Goal: Task Accomplishment & Management: Complete application form

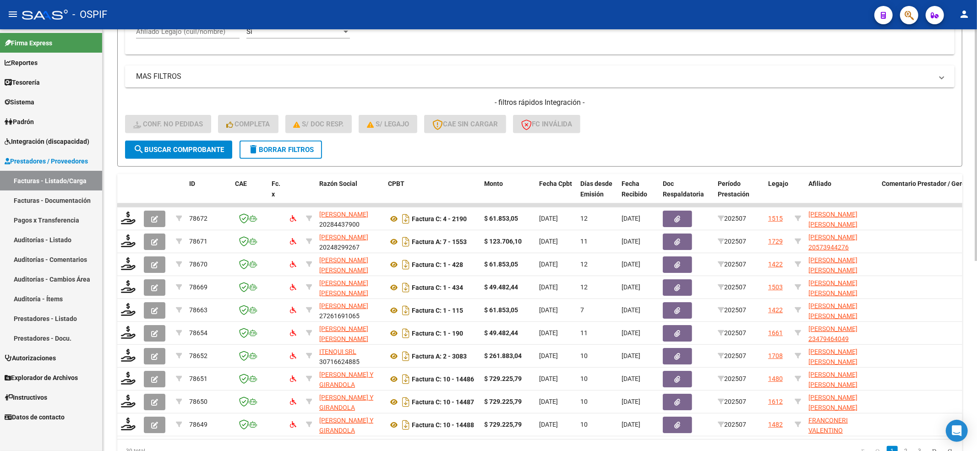
scroll to position [286, 0]
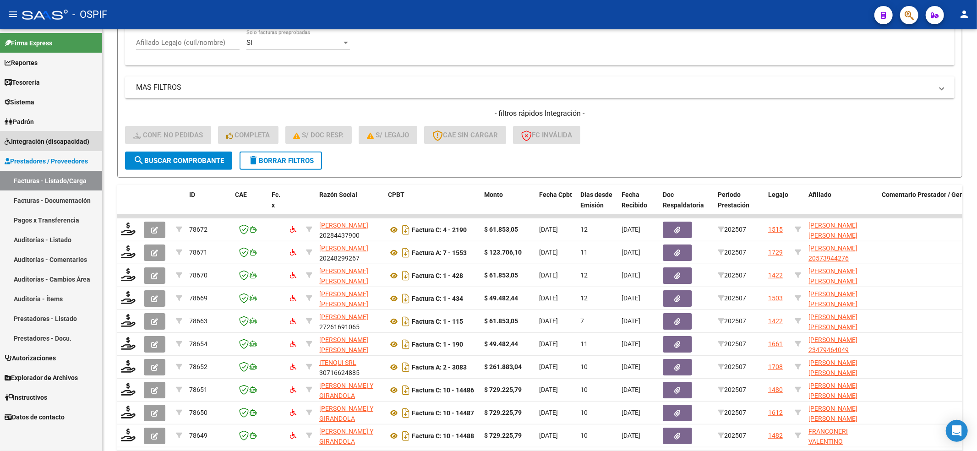
click at [55, 145] on span "Integración (discapacidad)" at bounding box center [47, 142] width 85 height 10
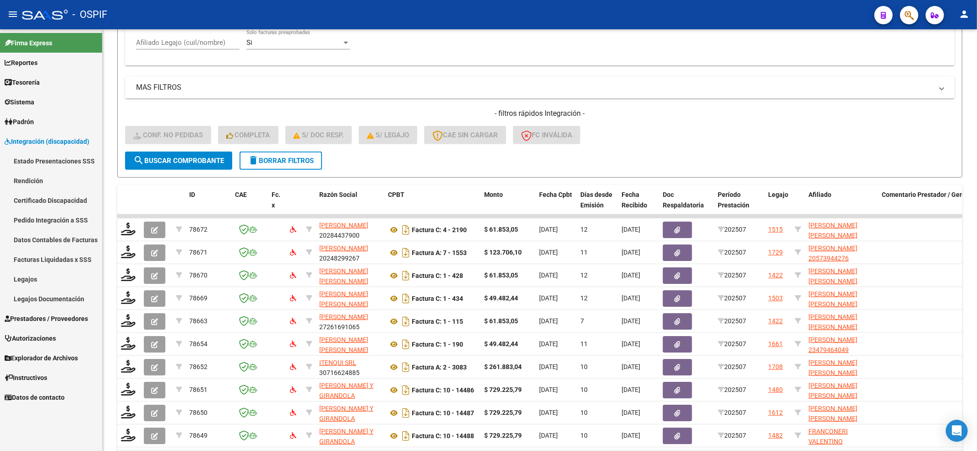
click at [72, 208] on link "Certificado Discapacidad" at bounding box center [51, 201] width 102 height 20
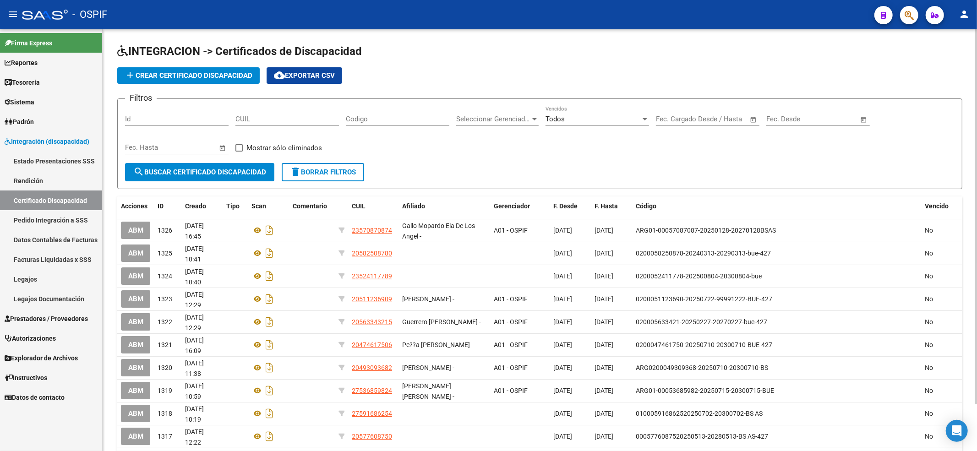
click at [181, 76] on span "add Crear Certificado Discapacidad" at bounding box center [189, 75] width 128 height 8
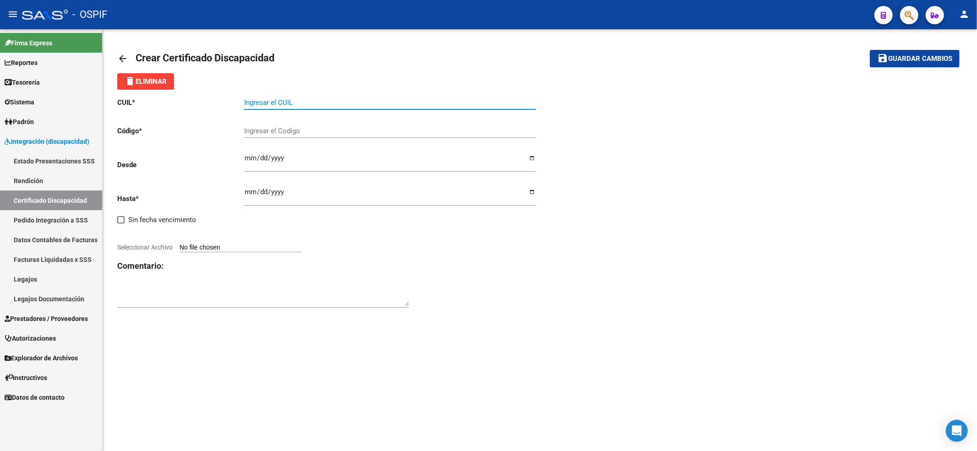
drag, startPoint x: 271, startPoint y: 102, endPoint x: 237, endPoint y: 67, distance: 48.9
click at [268, 102] on input "Ingresar el CUIL" at bounding box center [390, 102] width 292 height 8
paste input "27-51265689-2"
type input "27-51265689-2"
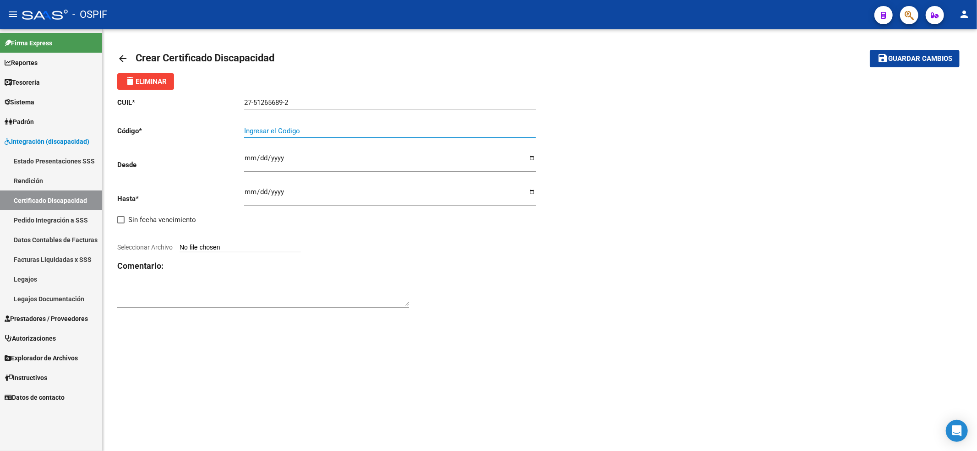
drag, startPoint x: 335, startPoint y: 132, endPoint x: 329, endPoint y: 126, distance: 8.8
click at [334, 132] on input "Ingresar el Codigo" at bounding box center [390, 131] width 292 height 8
paste input "01-00051265689-20250812-20280812-BUE-427"
type input "01-00051265689-20250812-20280812-BUE-427"
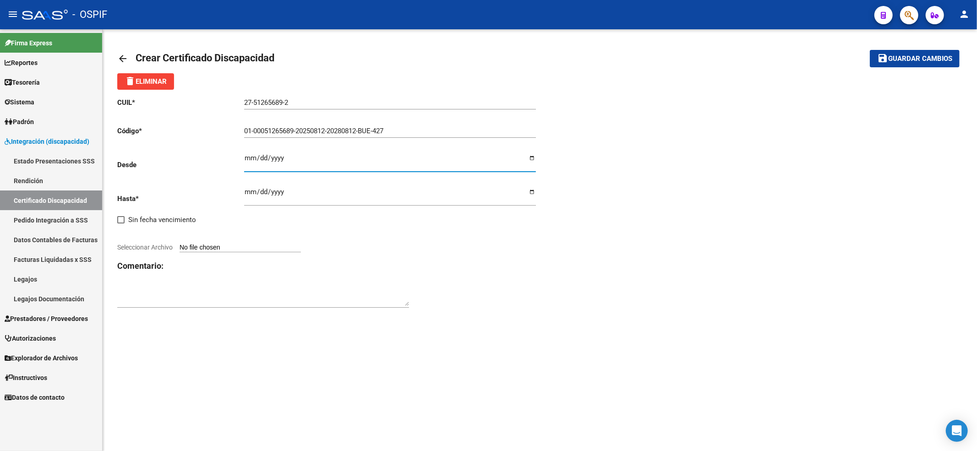
type input "0002-02-12"
type input "[DATE]"
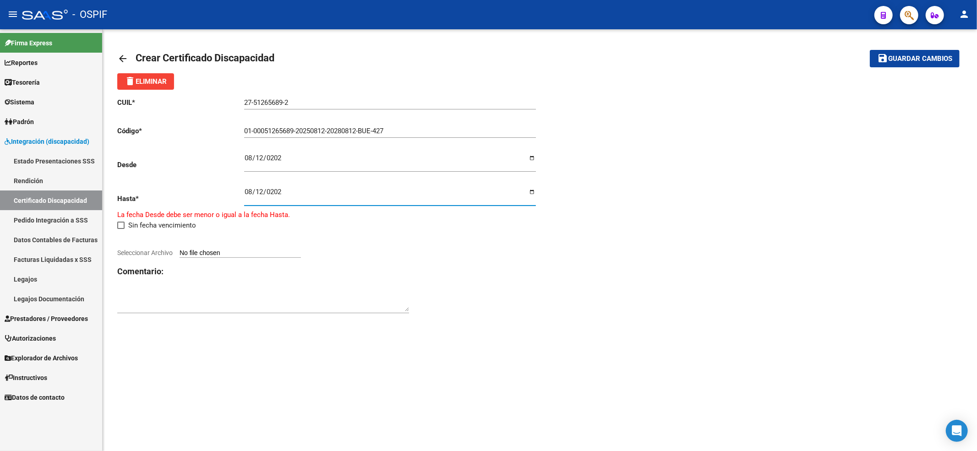
type input "[DATE]"
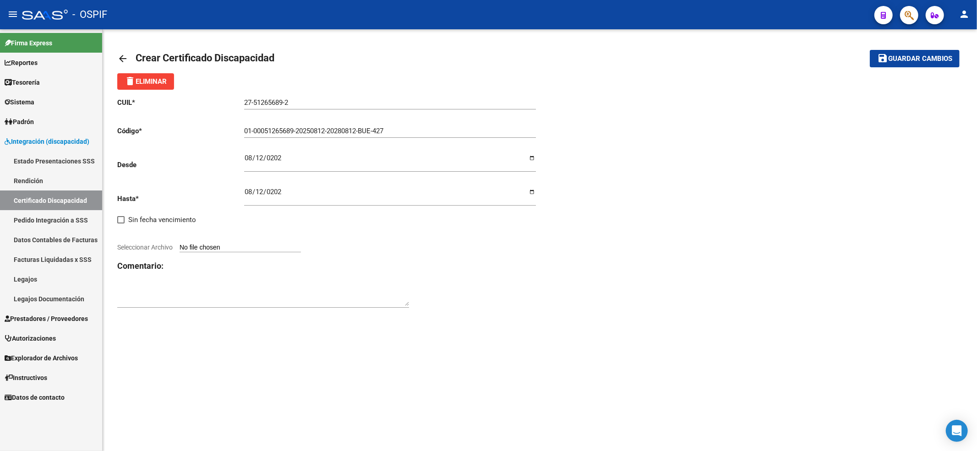
drag, startPoint x: 268, startPoint y: 261, endPoint x: 268, endPoint y: 251, distance: 10.1
click at [268, 258] on div "CUIL * 27-51265689-2 Ingresar el CUIL Código * 01-00051265689-20250812-20280812…" at bounding box center [328, 203] width 423 height 227
click at [268, 244] on input "Seleccionar Archivo" at bounding box center [240, 248] width 121 height 9
type input "C:\fakepath\[PERSON_NAME] vto 2028.jpeg"
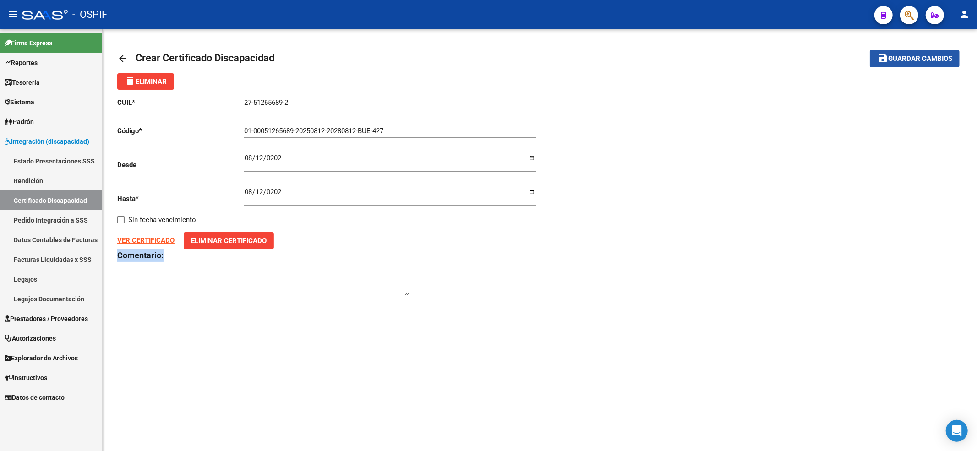
click at [923, 62] on span "Guardar cambios" at bounding box center [920, 59] width 64 height 8
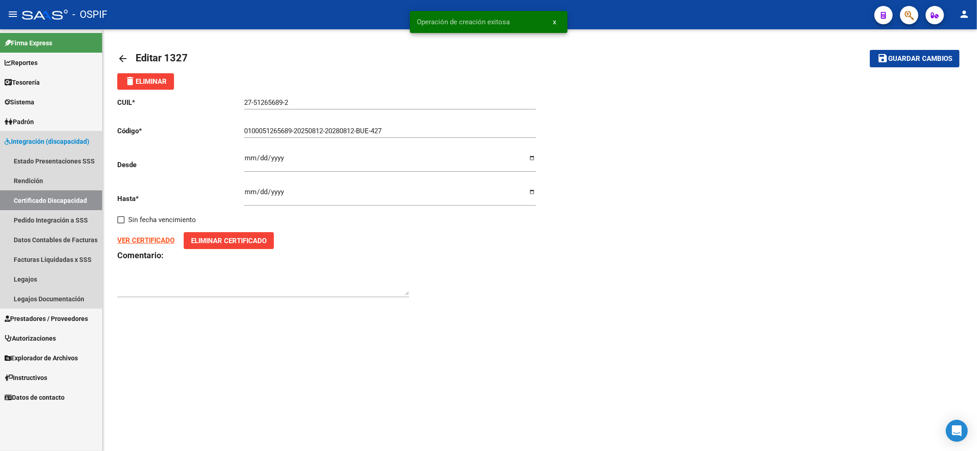
click at [32, 203] on link "Certificado Discapacidad" at bounding box center [51, 201] width 102 height 20
